Goal: Information Seeking & Learning: Learn about a topic

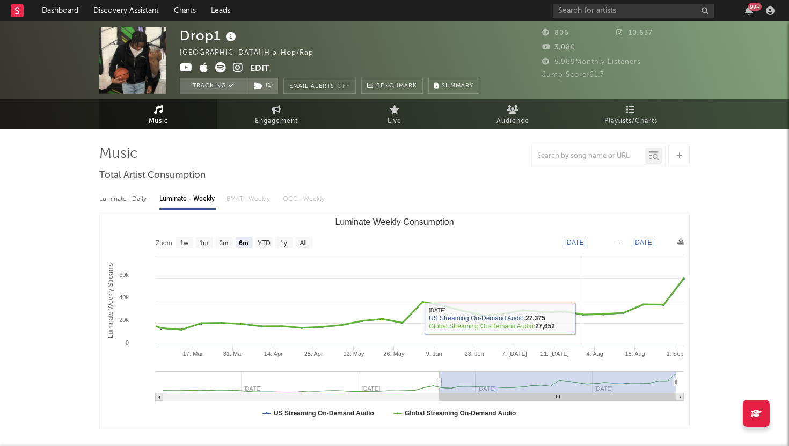
select select "6m"
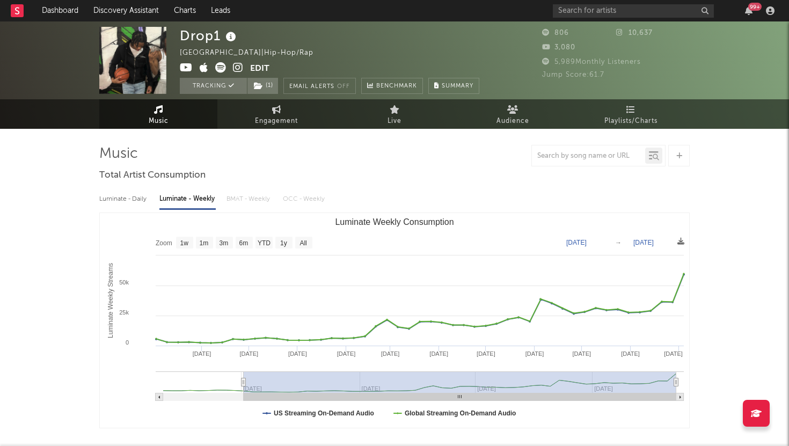
type input "[DATE]"
select select "1y"
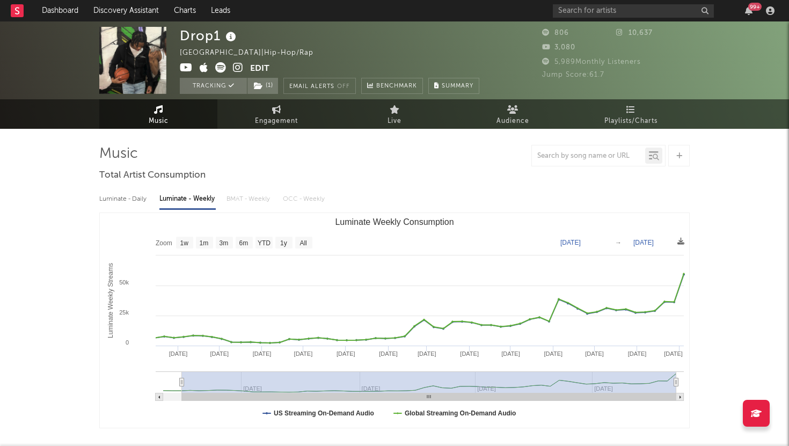
type input "[DATE]"
select select "All"
drag, startPoint x: 439, startPoint y: 384, endPoint x: 143, endPoint y: 391, distance: 295.9
click at [143, 392] on icon "Created with Highcharts 10.3.3 Luminate Weekly Streams Luminate Weekly Consumpt…" at bounding box center [395, 320] width 590 height 215
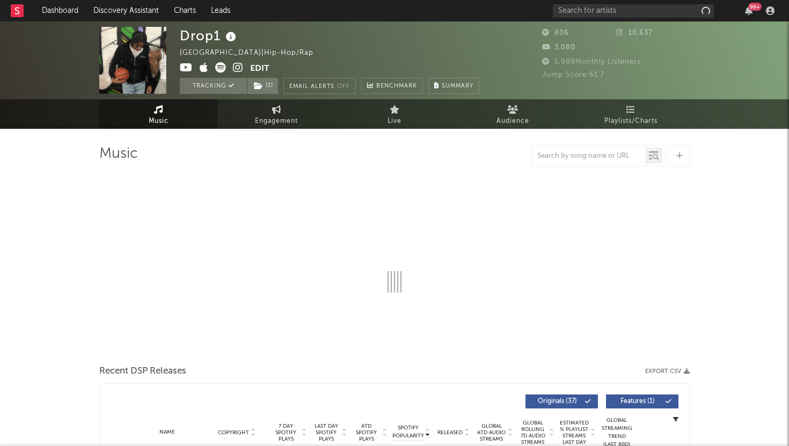
select select "1w"
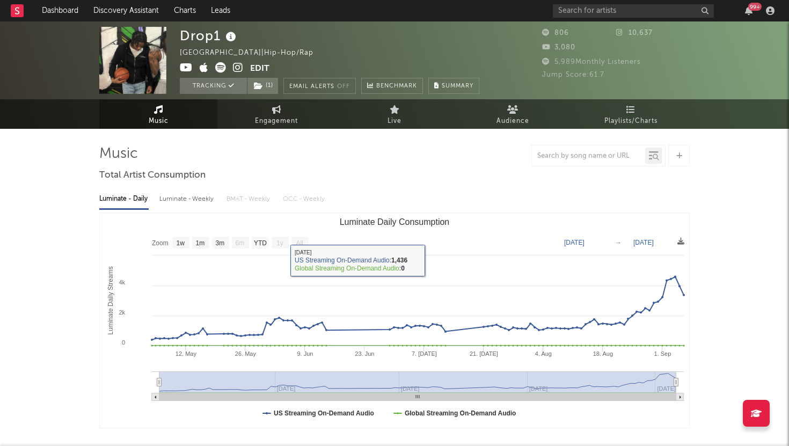
click at [178, 194] on div "Luminate - Weekly" at bounding box center [187, 199] width 56 height 18
select select "6m"
